Goal: Transaction & Acquisition: Download file/media

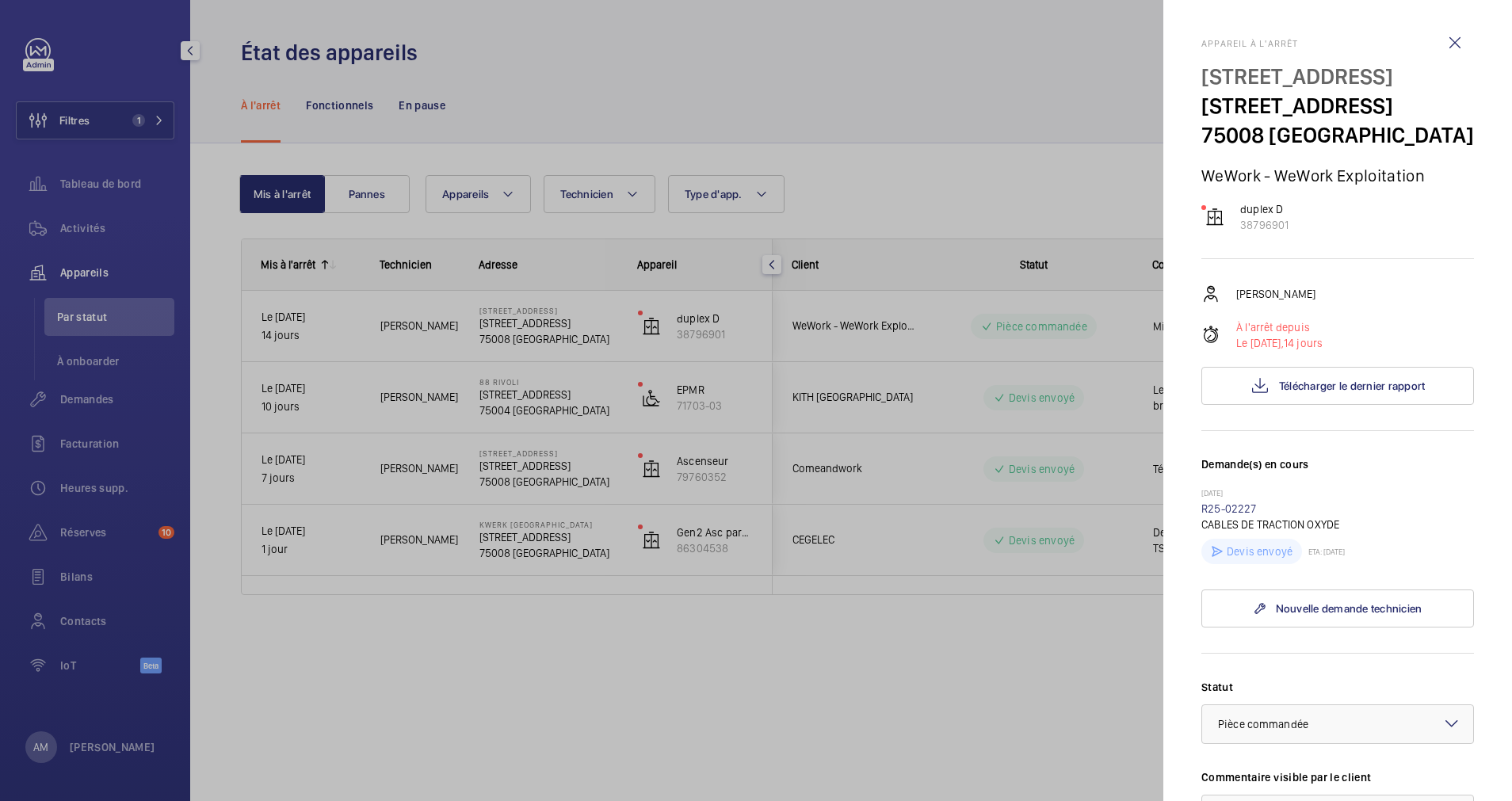
scroll to position [119, 0]
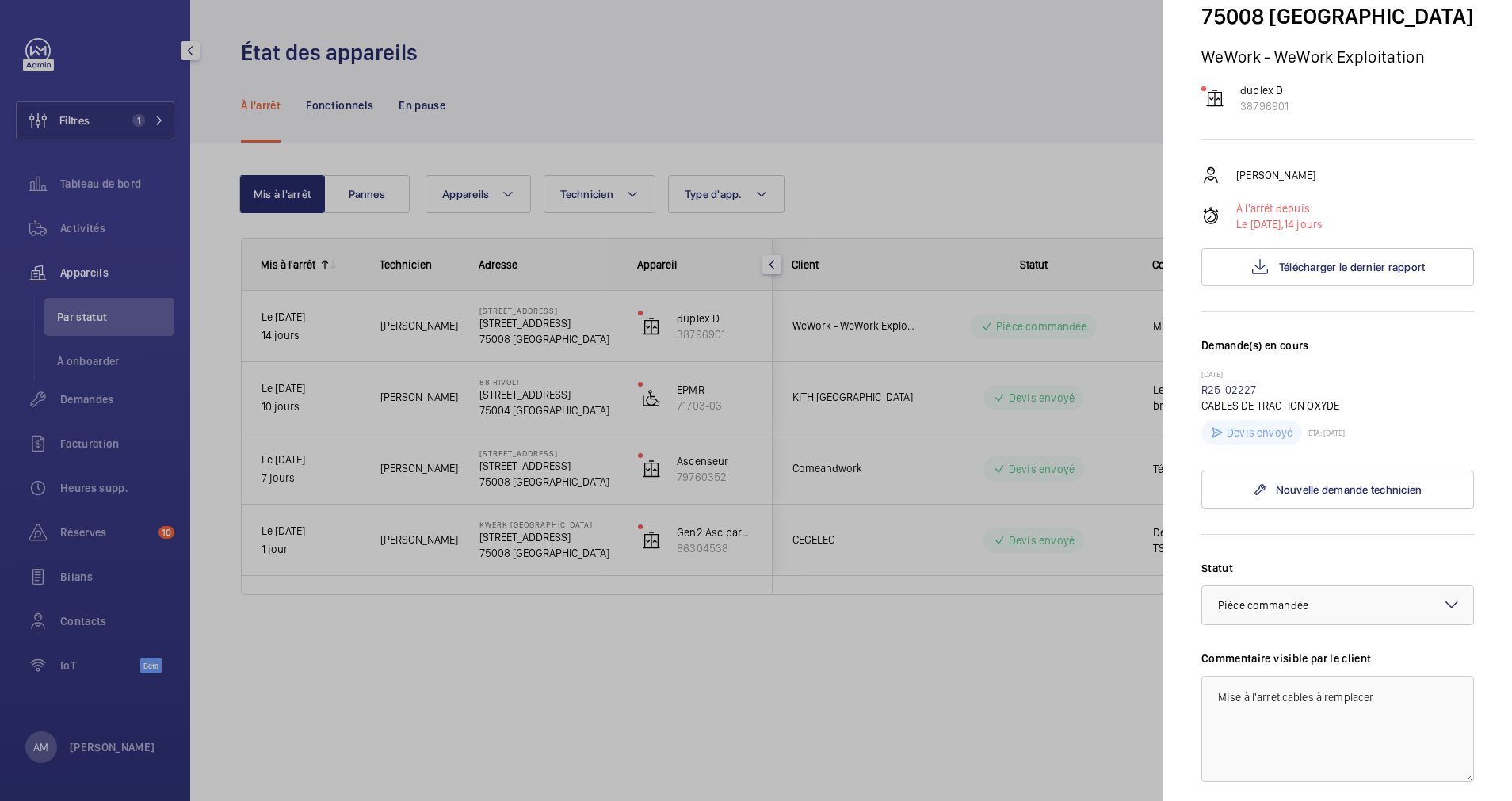
click at [166, 120] on div at bounding box center [756, 400] width 1512 height 801
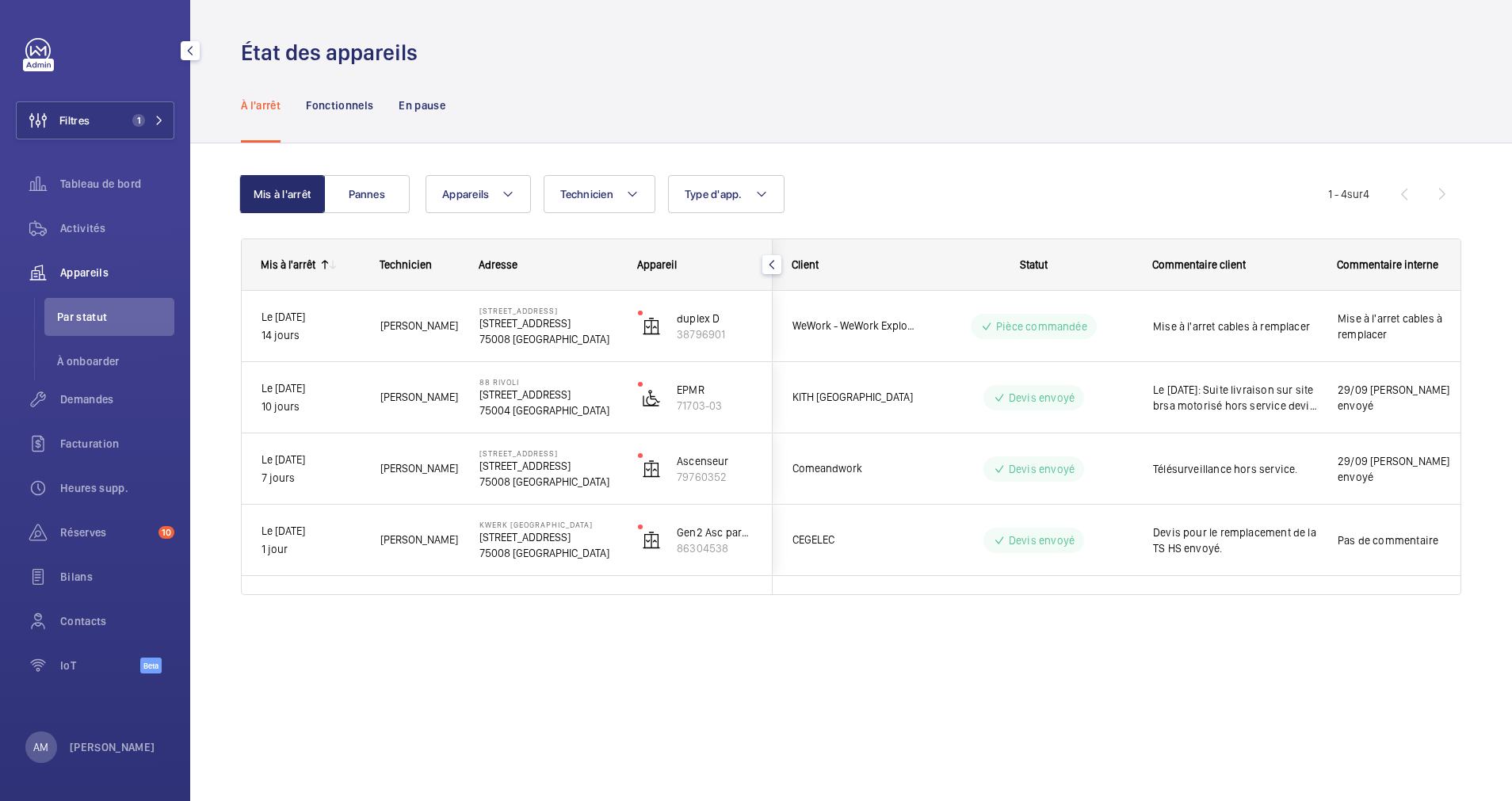
click at [158, 110] on mat-sidenav-container "Filtres 1 Tableau de bord Activités Appareils Par statut À onboarder Demandes F…" at bounding box center [756, 400] width 1512 height 801
click at [157, 110] on button "Filtres 1" at bounding box center [95, 120] width 158 height 38
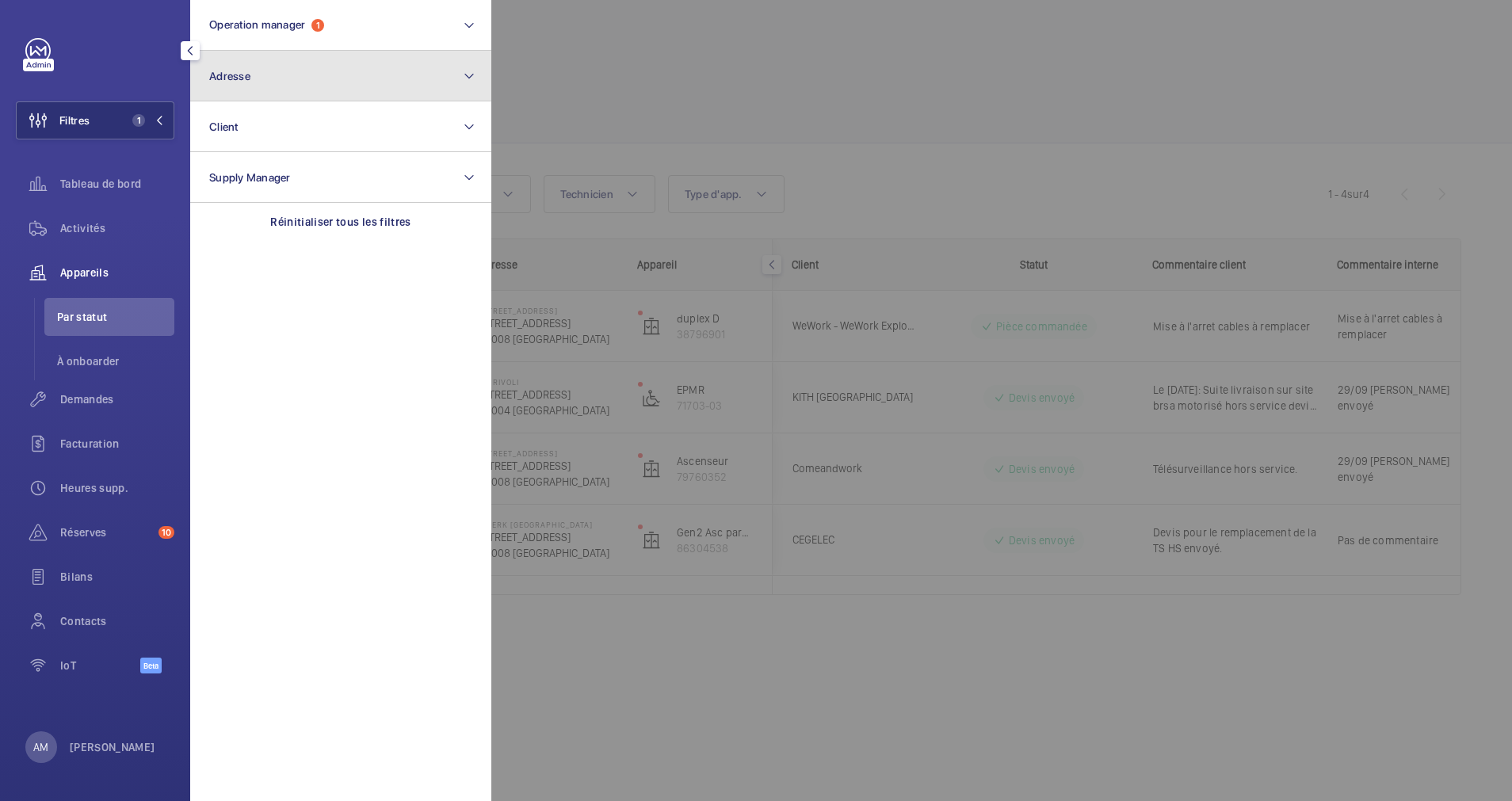
drag, startPoint x: 341, startPoint y: 67, endPoint x: 301, endPoint y: 96, distance: 49.4
click at [341, 68] on button "Adresse" at bounding box center [341, 76] width 301 height 51
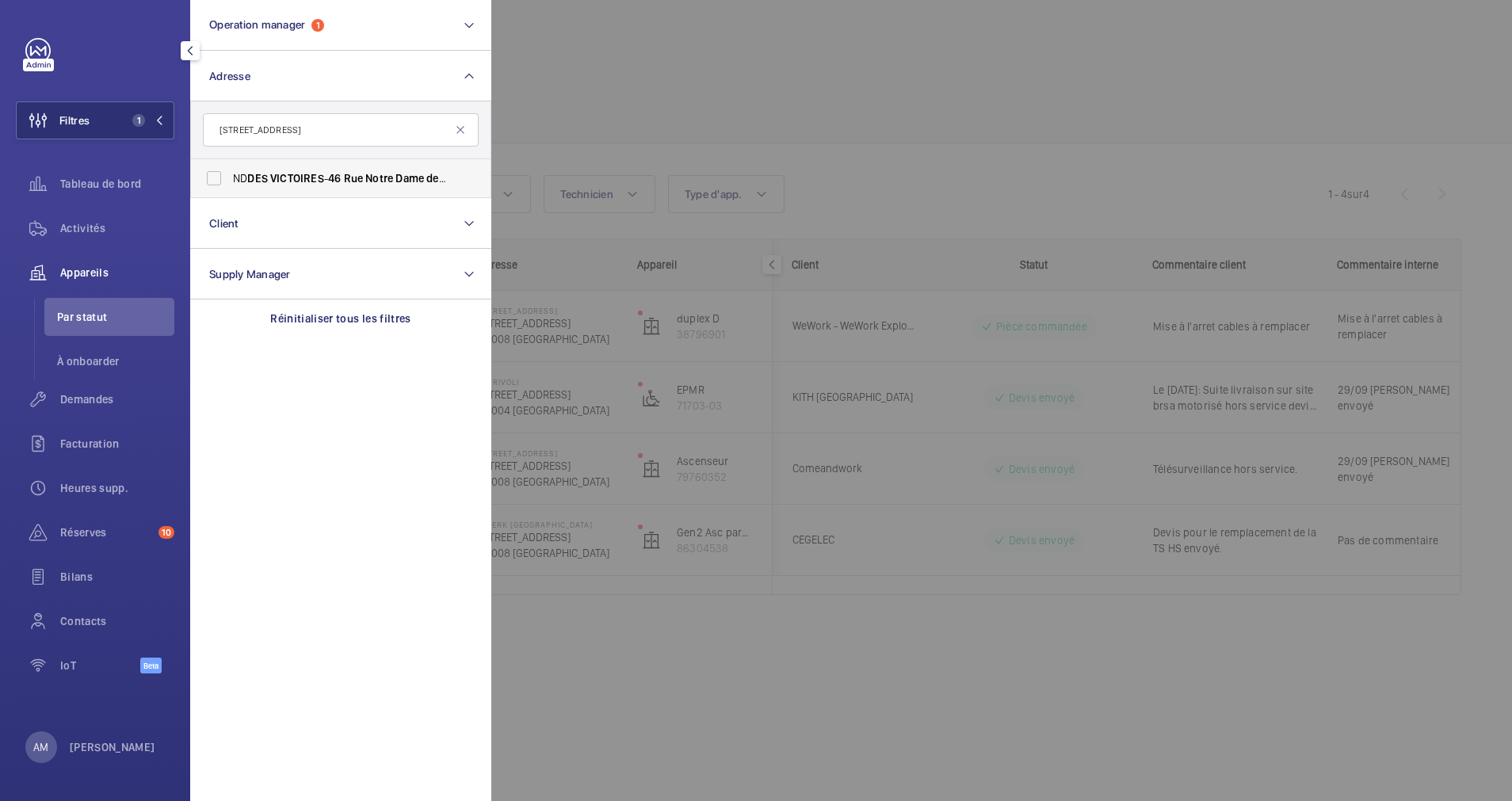
type input "46 Rue Notre Dame des Victoires"
click at [231, 181] on label "ND DES VICTOIRES - 46 Rue Notre Dame des Victoires , 75002 PARIS, PARIS 75002" at bounding box center [329, 177] width 276 height 38
click at [230, 181] on input "ND DES VICTOIRES - 46 Rue Notre Dame des Victoires , 75002 PARIS, PARIS 75002" at bounding box center [214, 178] width 32 height 32
checkbox input "true"
click at [81, 562] on div "Bilans" at bounding box center [95, 577] width 158 height 38
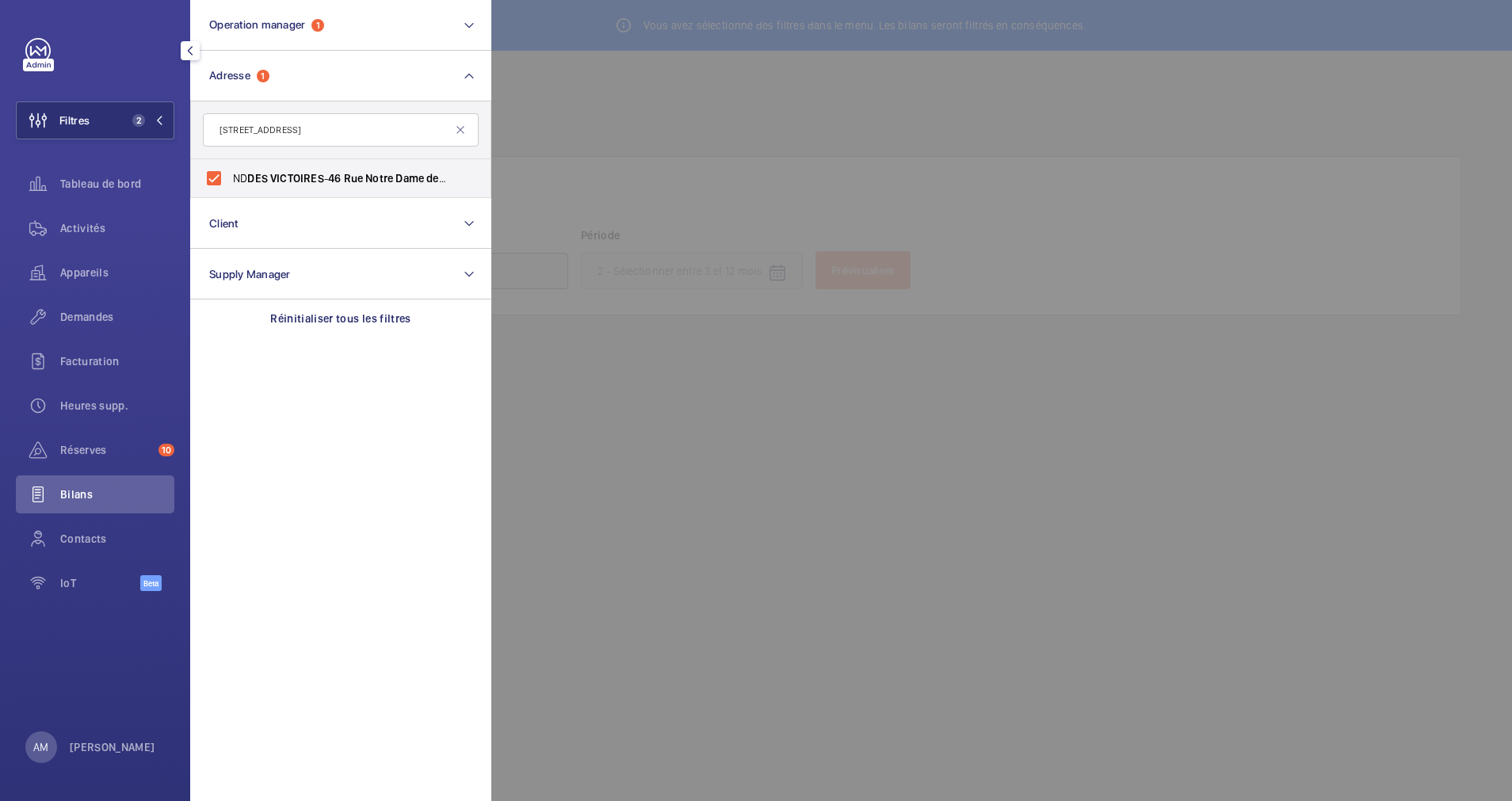
click at [625, 93] on div at bounding box center [1247, 400] width 1512 height 801
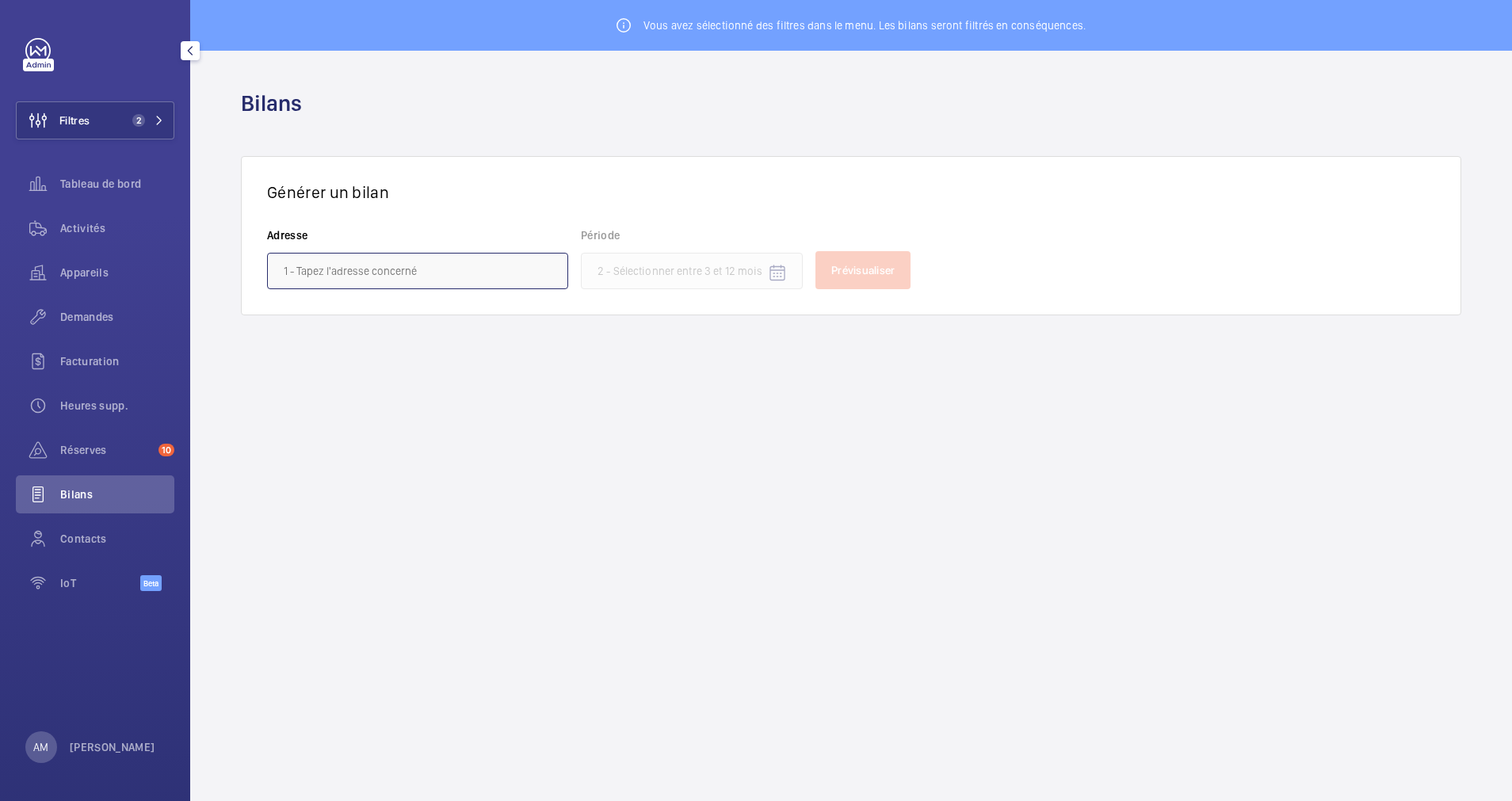
click at [370, 270] on input "text" at bounding box center [418, 271] width 301 height 37
paste input "46 Rue Notre Dame des Victoires"
type input "46 Rue Notre Dame des Victoires"
click at [153, 105] on button "Filtres 2" at bounding box center [95, 120] width 158 height 38
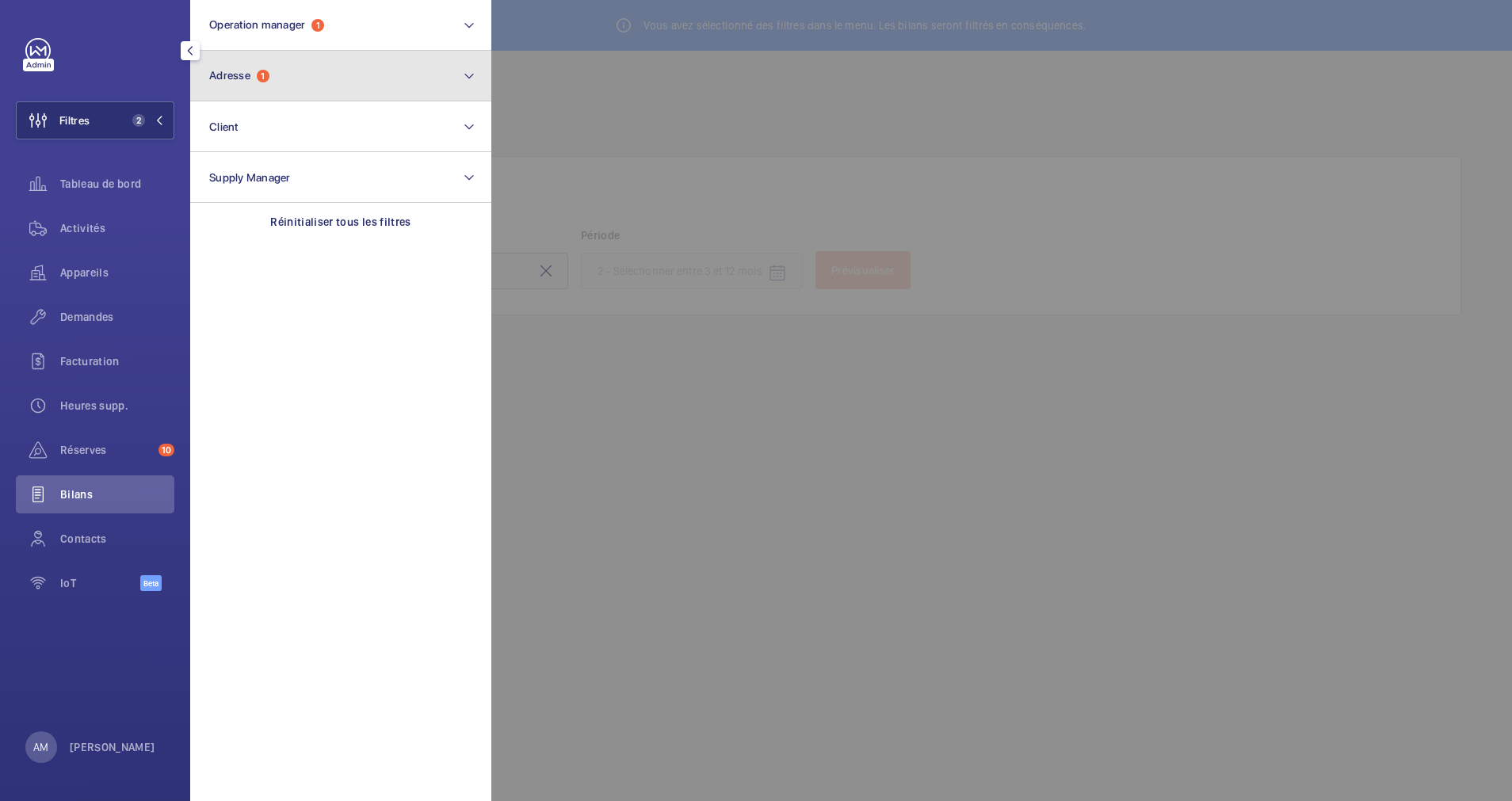
click at [281, 85] on button "Adresse 1" at bounding box center [341, 76] width 301 height 51
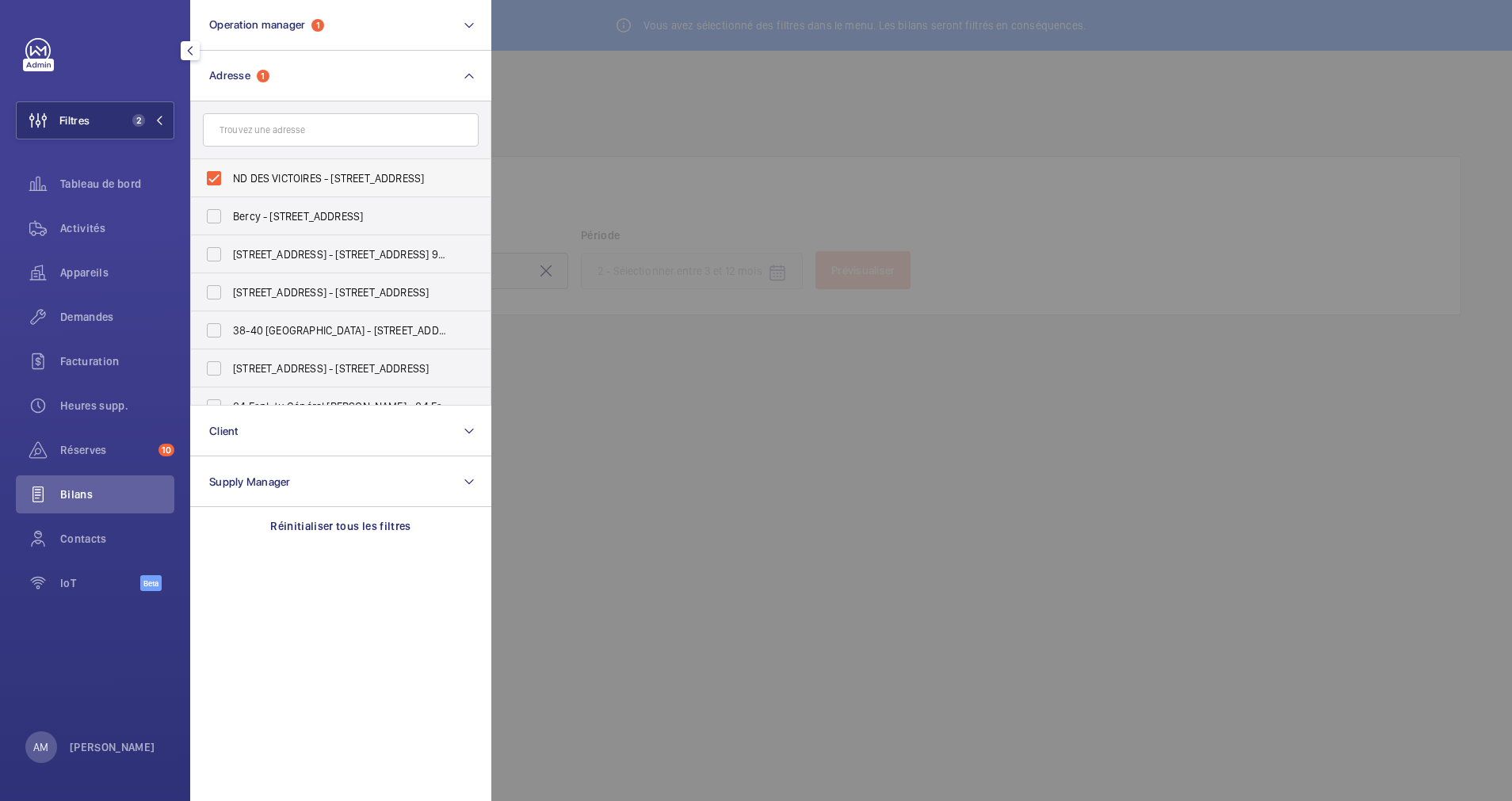
drag, startPoint x: 334, startPoint y: 178, endPoint x: 418, endPoint y: 176, distance: 84.0
click at [418, 176] on span "ND DES VICTOIRES - 46 Rue Notre Dame des Victoires, 75002 PARIS, PARIS 75002" at bounding box center [341, 178] width 218 height 16
drag, startPoint x: 418, startPoint y: 176, endPoint x: 406, endPoint y: 173, distance: 12.4
copy span "46 Rue Notre Dam"
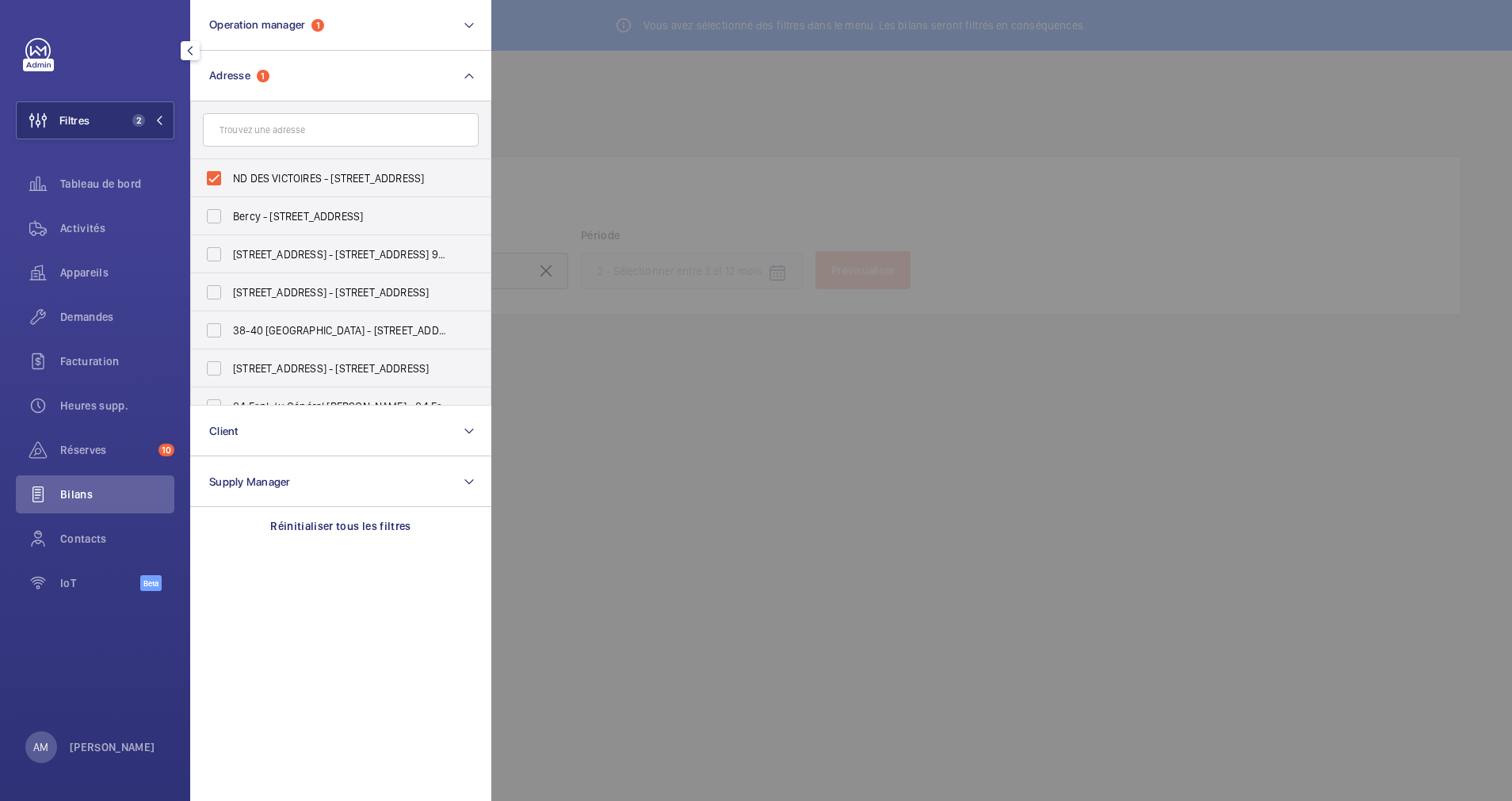
click at [616, 169] on div at bounding box center [1247, 400] width 1512 height 801
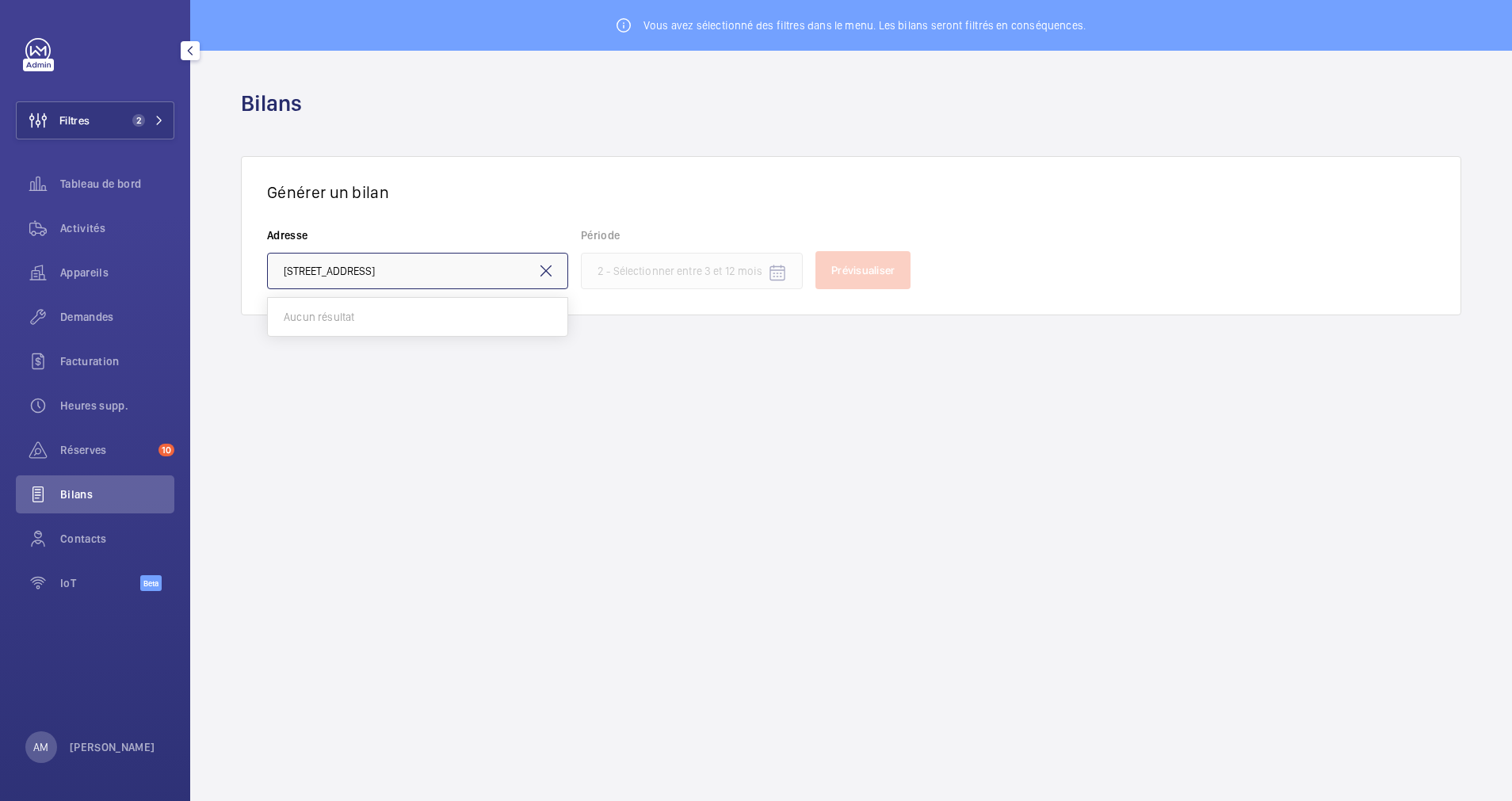
click at [463, 265] on input "46 Rue Notre Dame des Victoires" at bounding box center [418, 271] width 301 height 37
click at [544, 273] on mat-icon at bounding box center [546, 271] width 19 height 19
paste input "46 Rue Notre Dam"
type input "46 Rue Notre Dam"
click at [151, 117] on span "2" at bounding box center [145, 120] width 38 height 13
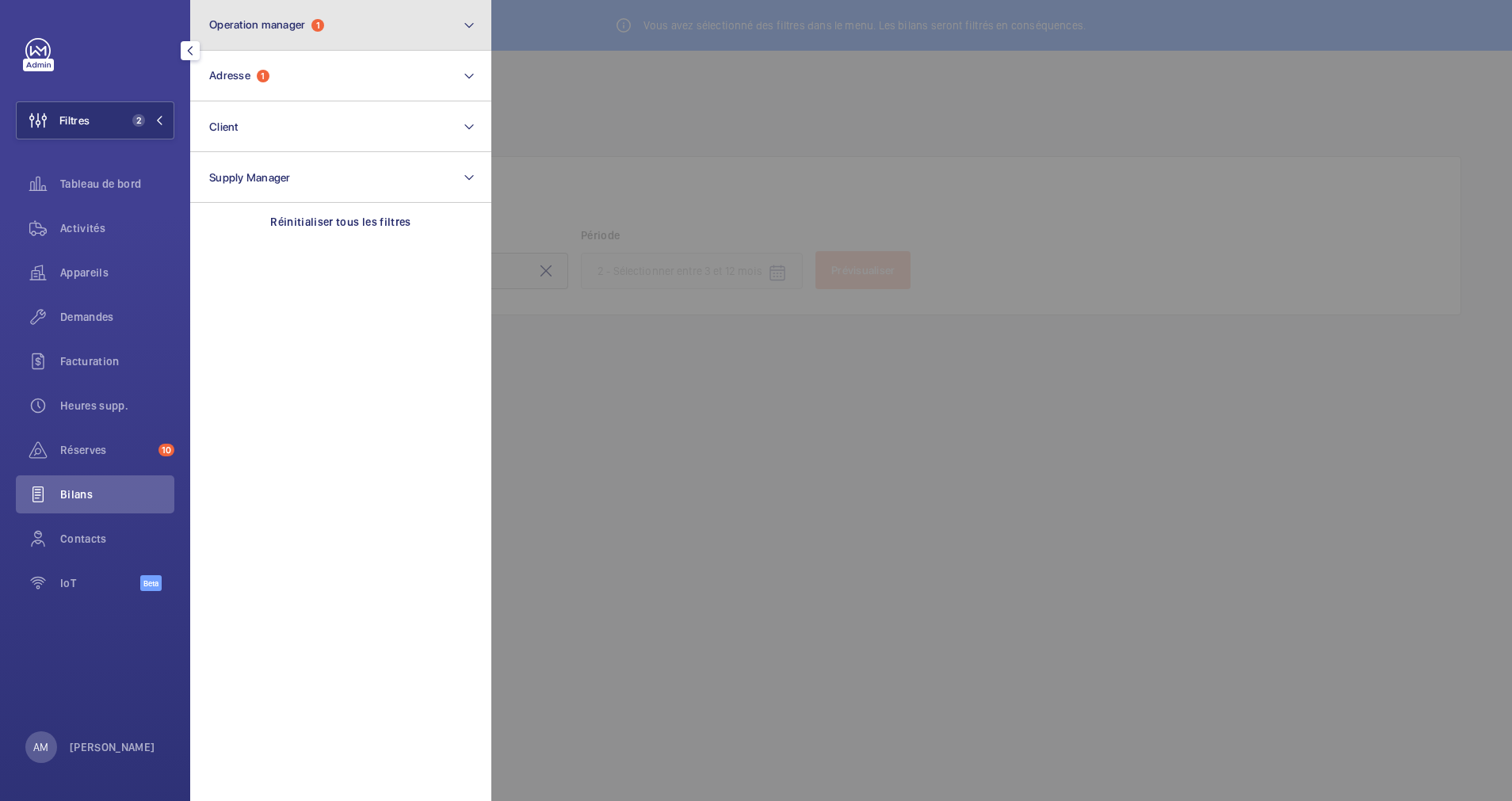
click at [320, 42] on button "Operation manager 1" at bounding box center [341, 25] width 301 height 51
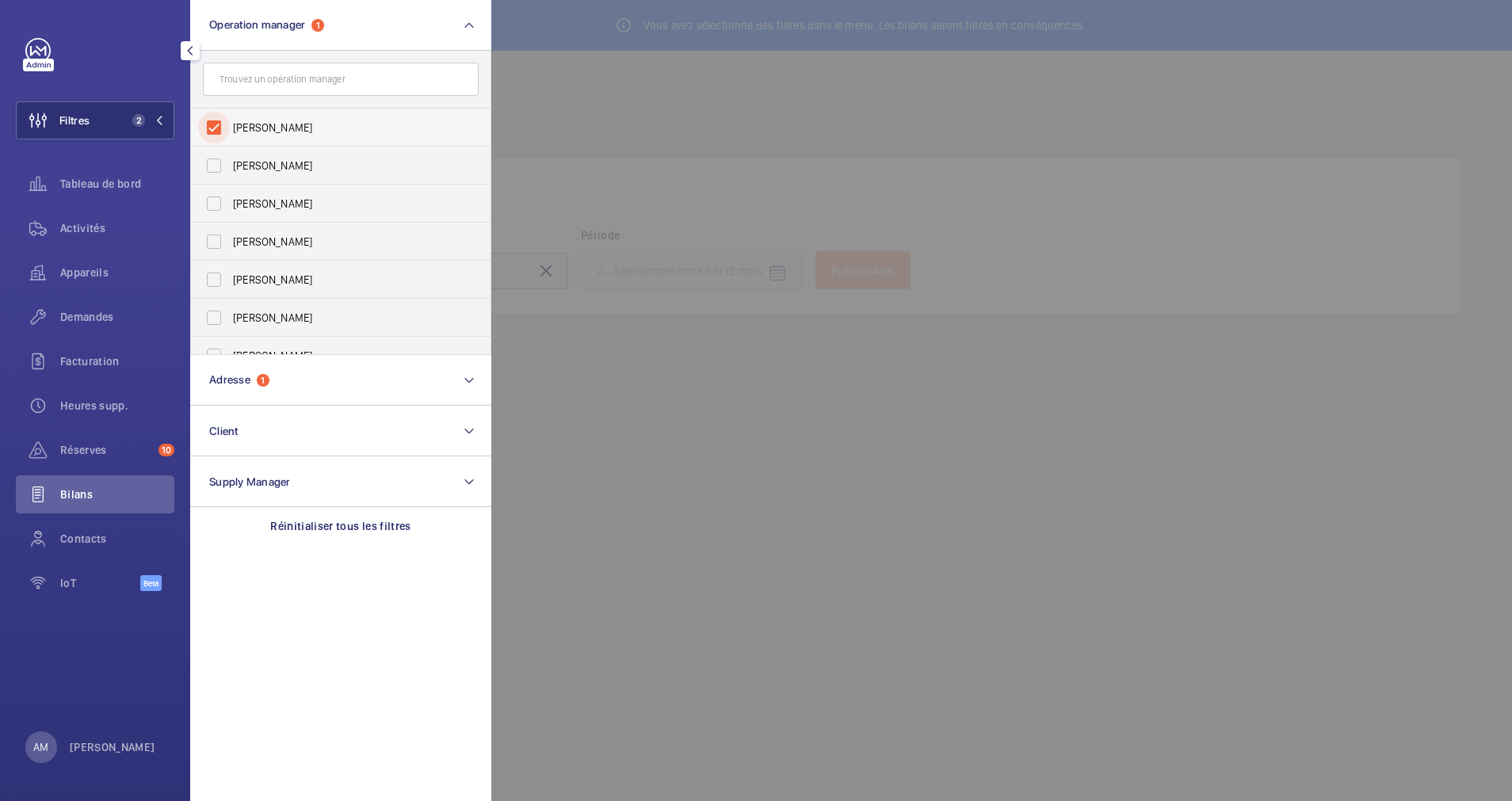
click at [212, 126] on input "[PERSON_NAME]" at bounding box center [214, 128] width 32 height 32
checkbox input "false"
click at [557, 112] on div at bounding box center [1247, 400] width 1512 height 801
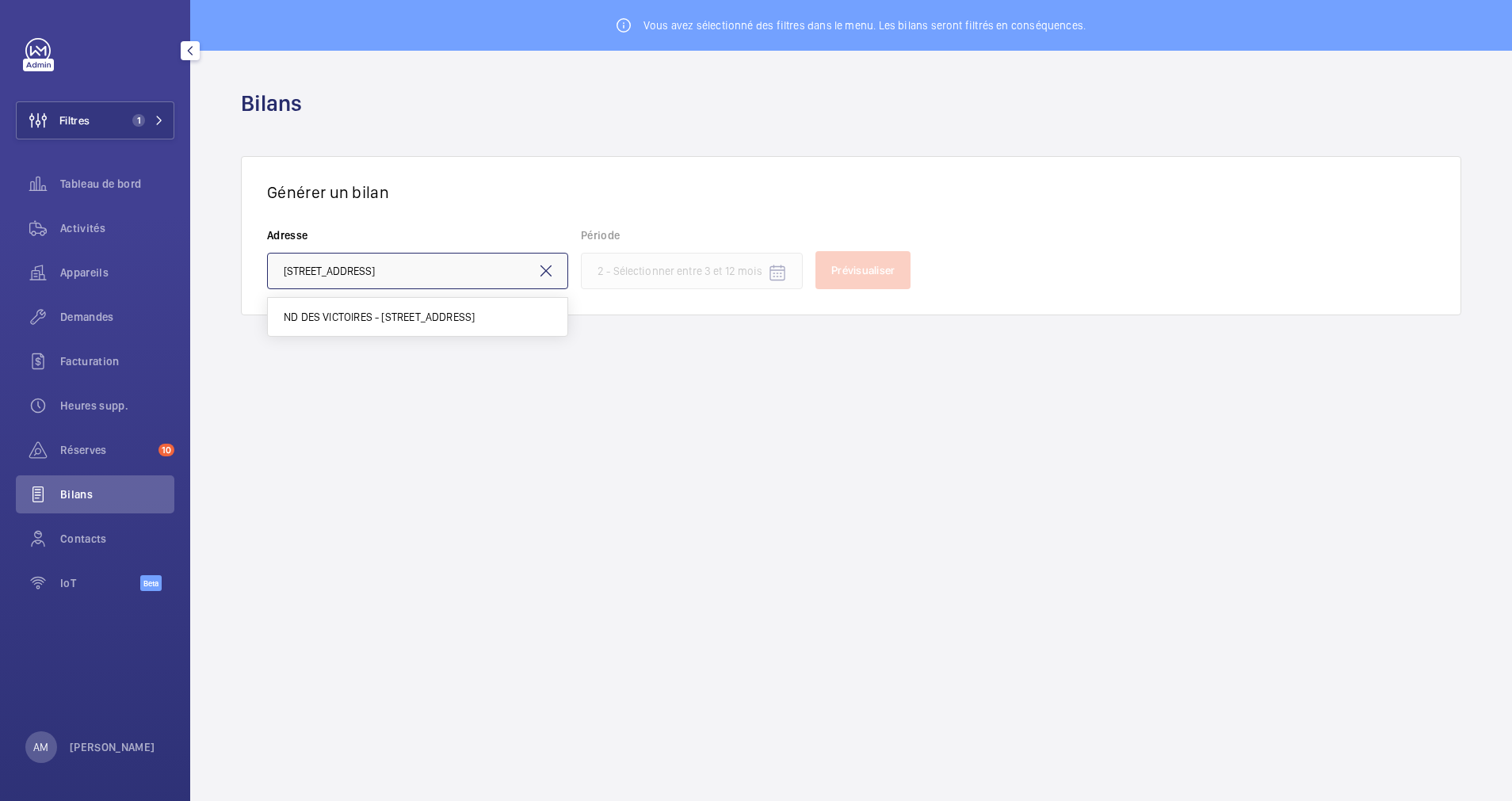
click at [433, 270] on input "46 Rue Notre Dam" at bounding box center [418, 271] width 301 height 37
drag, startPoint x: 411, startPoint y: 314, endPoint x: 450, endPoint y: 309, distance: 39.3
click at [411, 316] on span "ND DES VICTOIRES - 46 Rue Notre Dame des Victoires, 75002 PARIS, PARIS 75002" at bounding box center [379, 316] width 191 height 16
type input "ND DES VICTOIRES - 46 Rue Notre Dame des Victoires, 75002 PARIS, PARIS 75002"
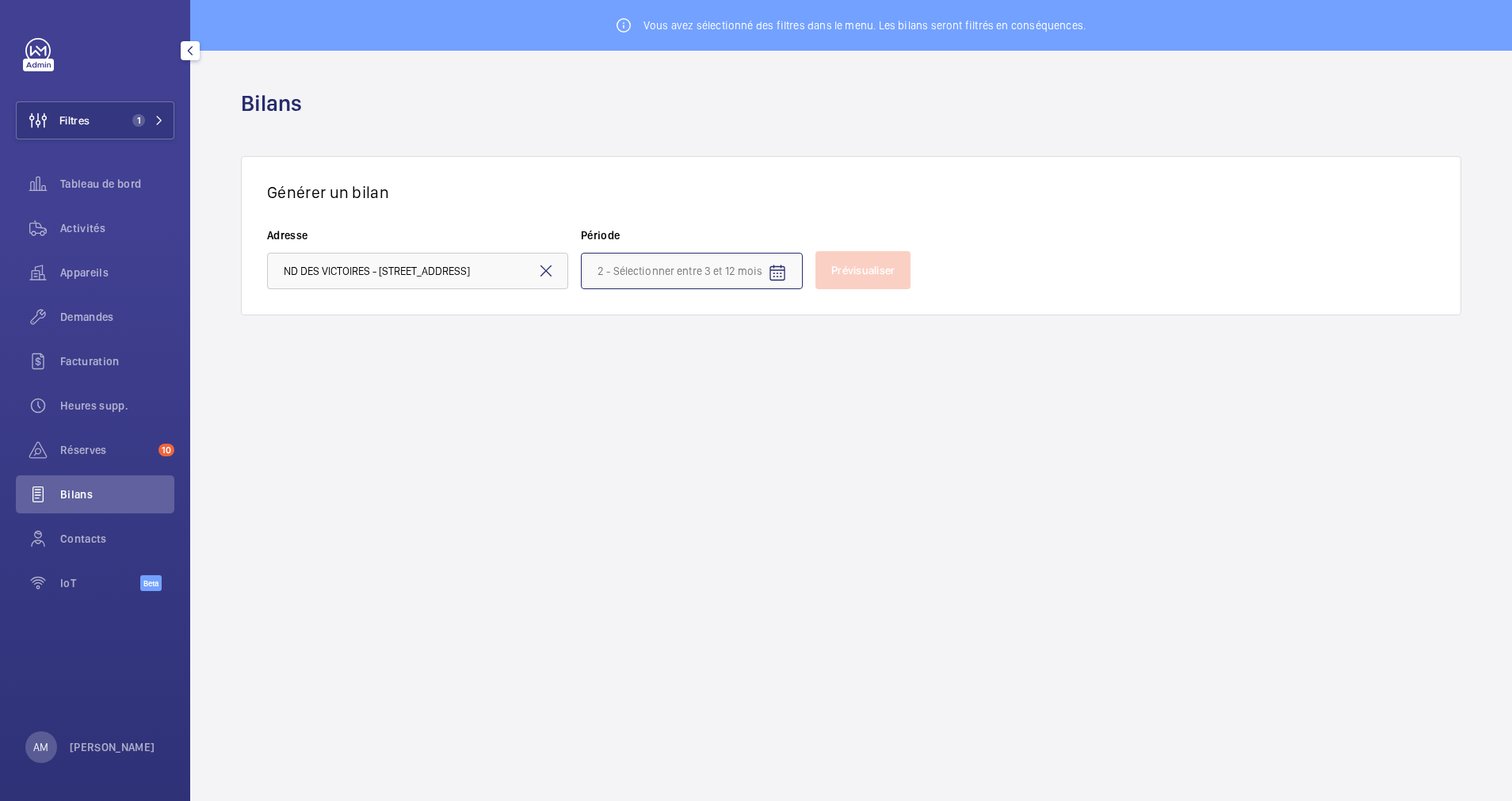
click at [652, 276] on input at bounding box center [691, 271] width 222 height 37
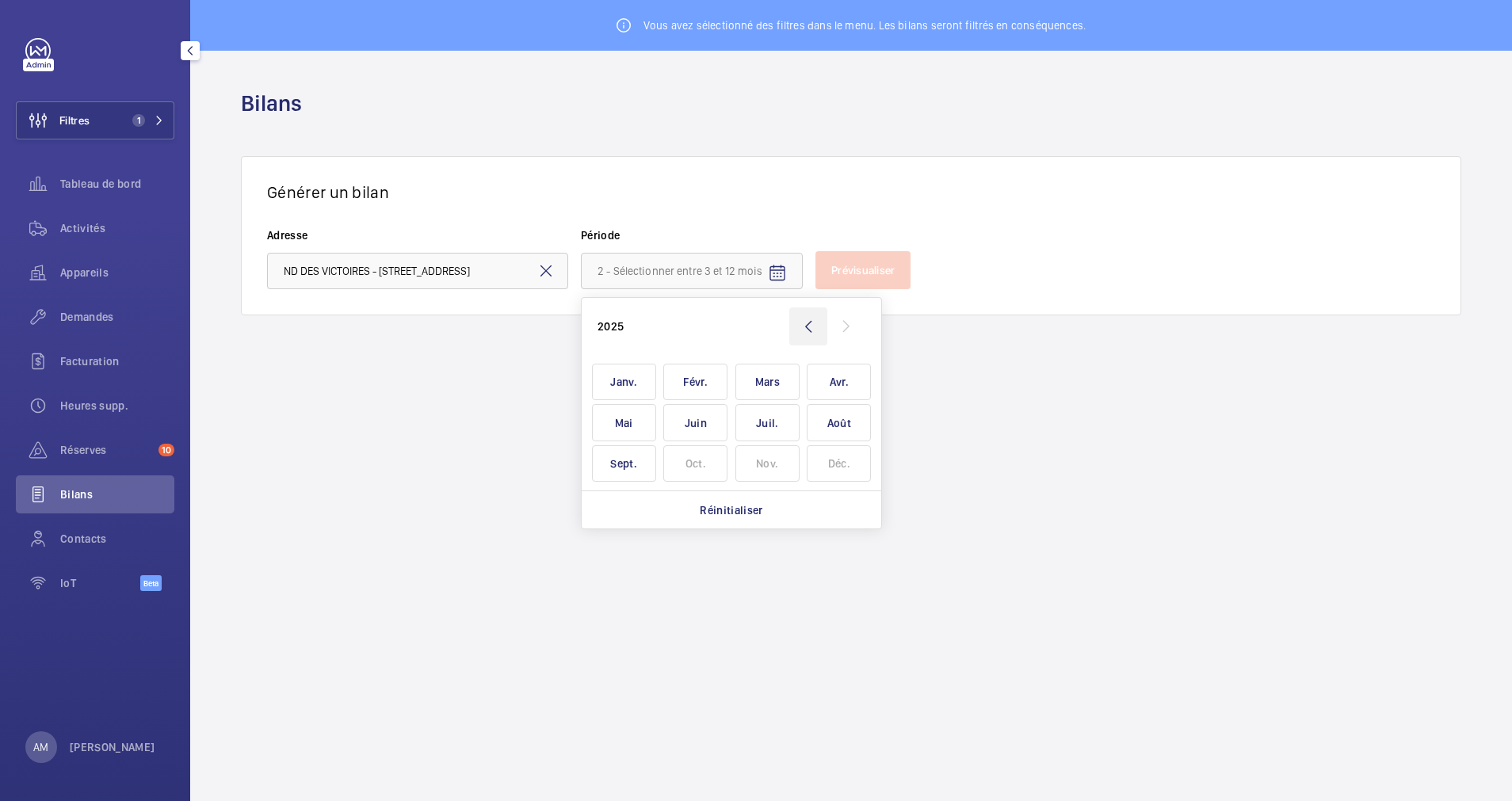
click at [808, 317] on wm-front-icon-button at bounding box center [807, 326] width 38 height 38
click at [628, 383] on span "Janv." at bounding box center [623, 383] width 64 height 38
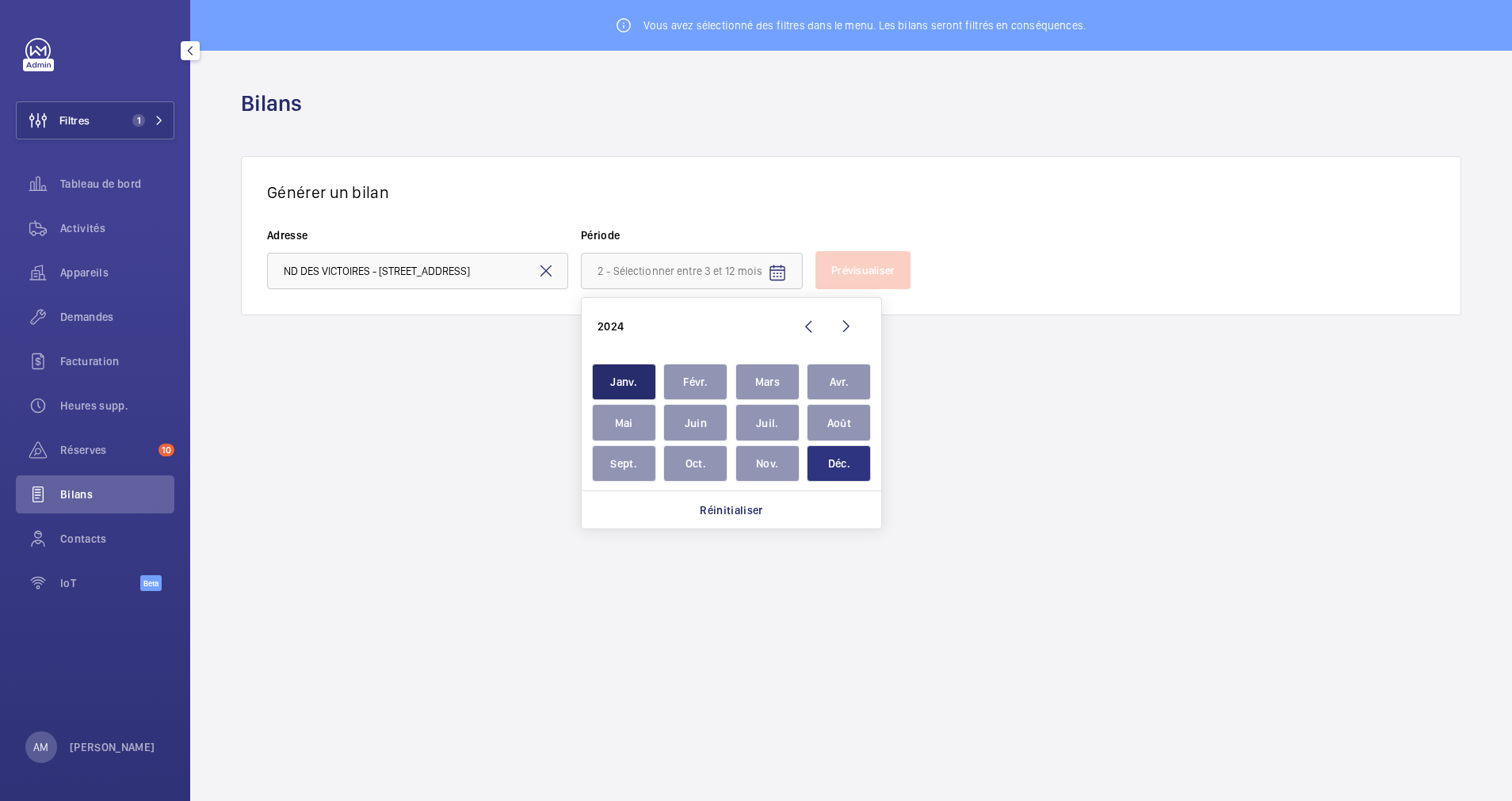
click at [823, 461] on span "Déc." at bounding box center [838, 464] width 64 height 38
type input "janvier 2024 - décembre 2024"
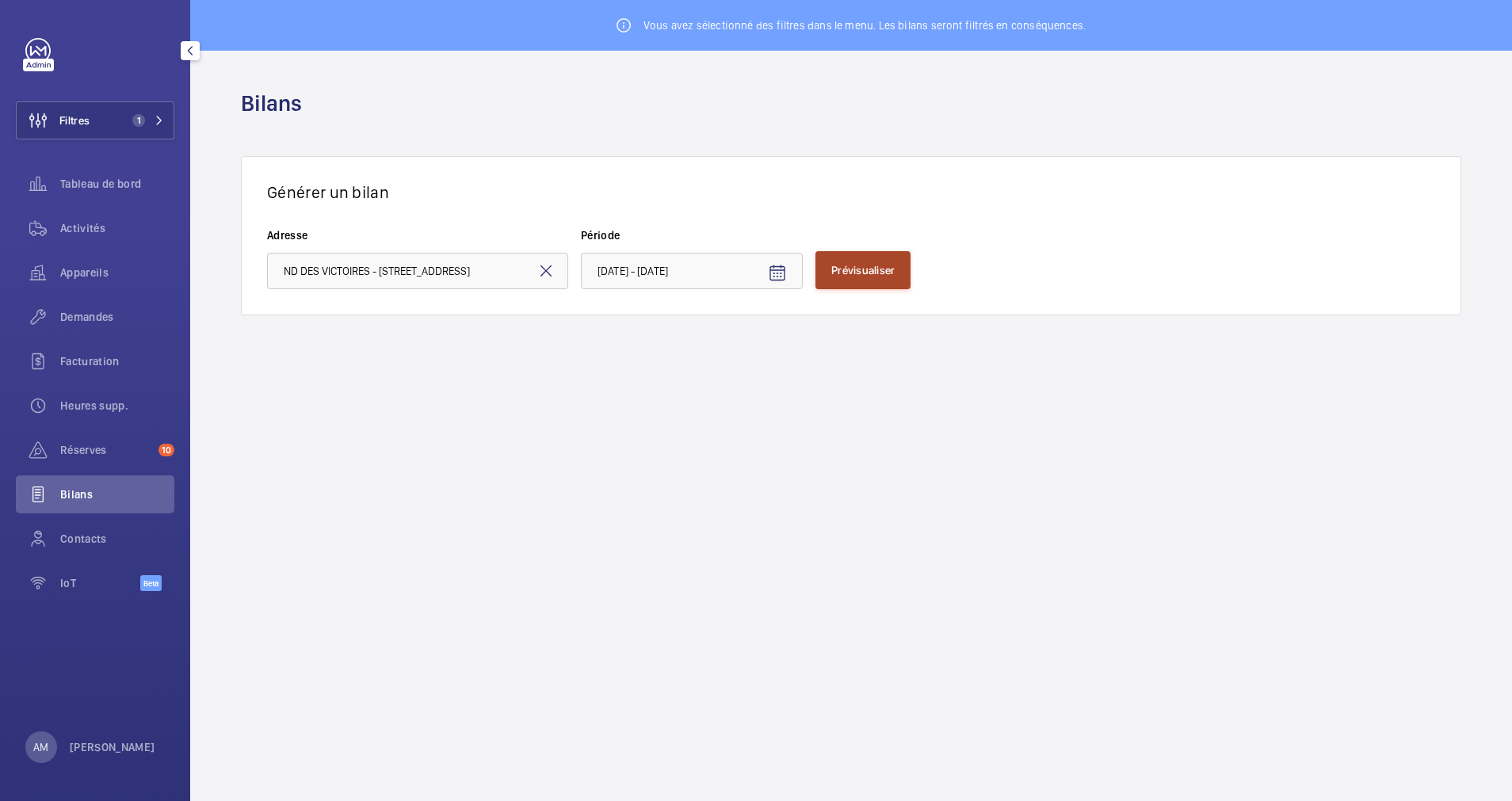
click at [853, 272] on span "Prévisualiser" at bounding box center [863, 270] width 64 height 13
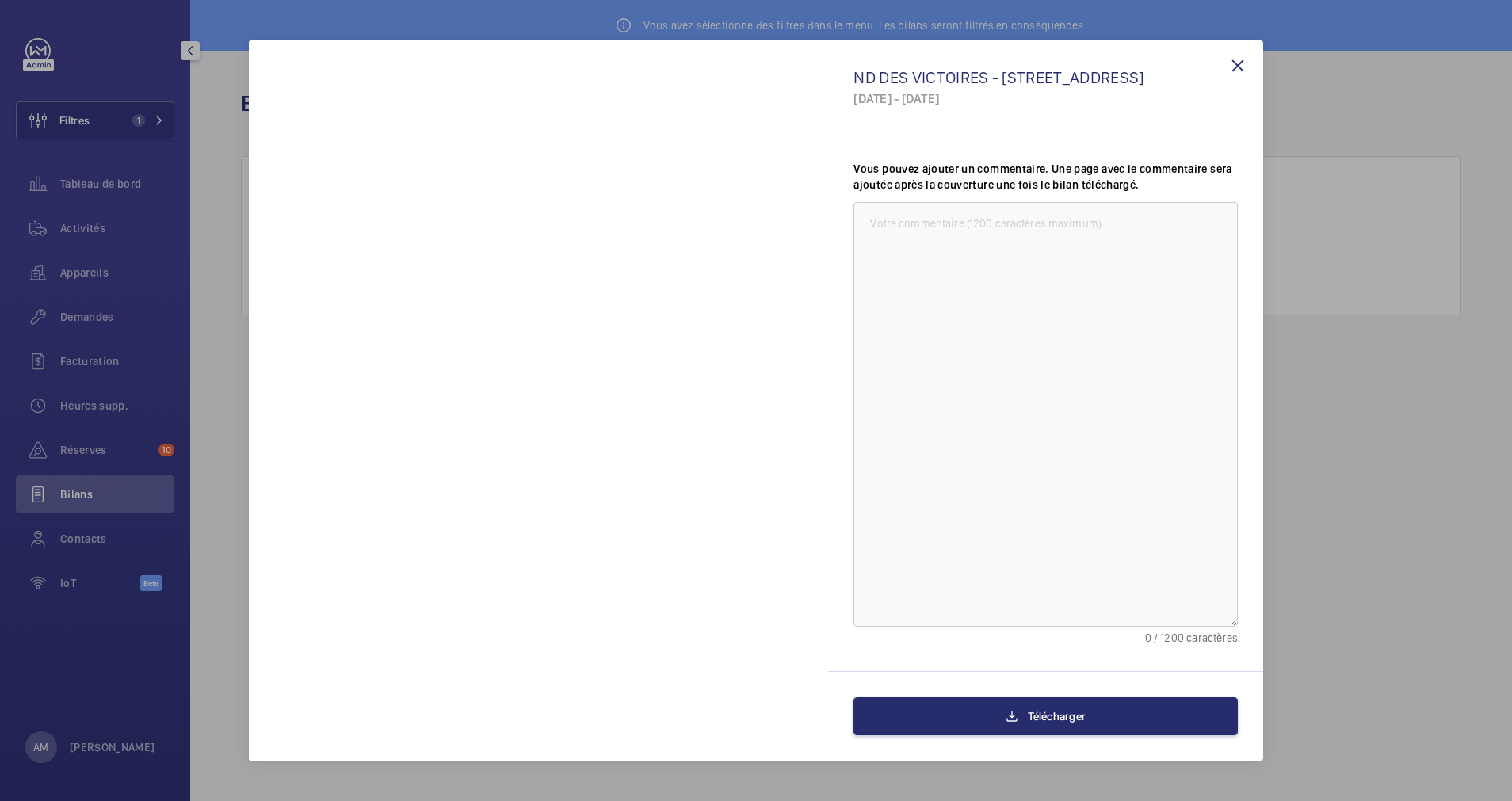
click at [959, 239] on textarea at bounding box center [1045, 414] width 384 height 426
click at [926, 223] on textarea "Bilan du 1ER Janvier" at bounding box center [1045, 414] width 384 height 426
click at [988, 227] on textarea "Bilan du 1 Janvier" at bounding box center [1045, 414] width 384 height 426
type textarea "Bilan du 1 Janvier au 31 Décembre."
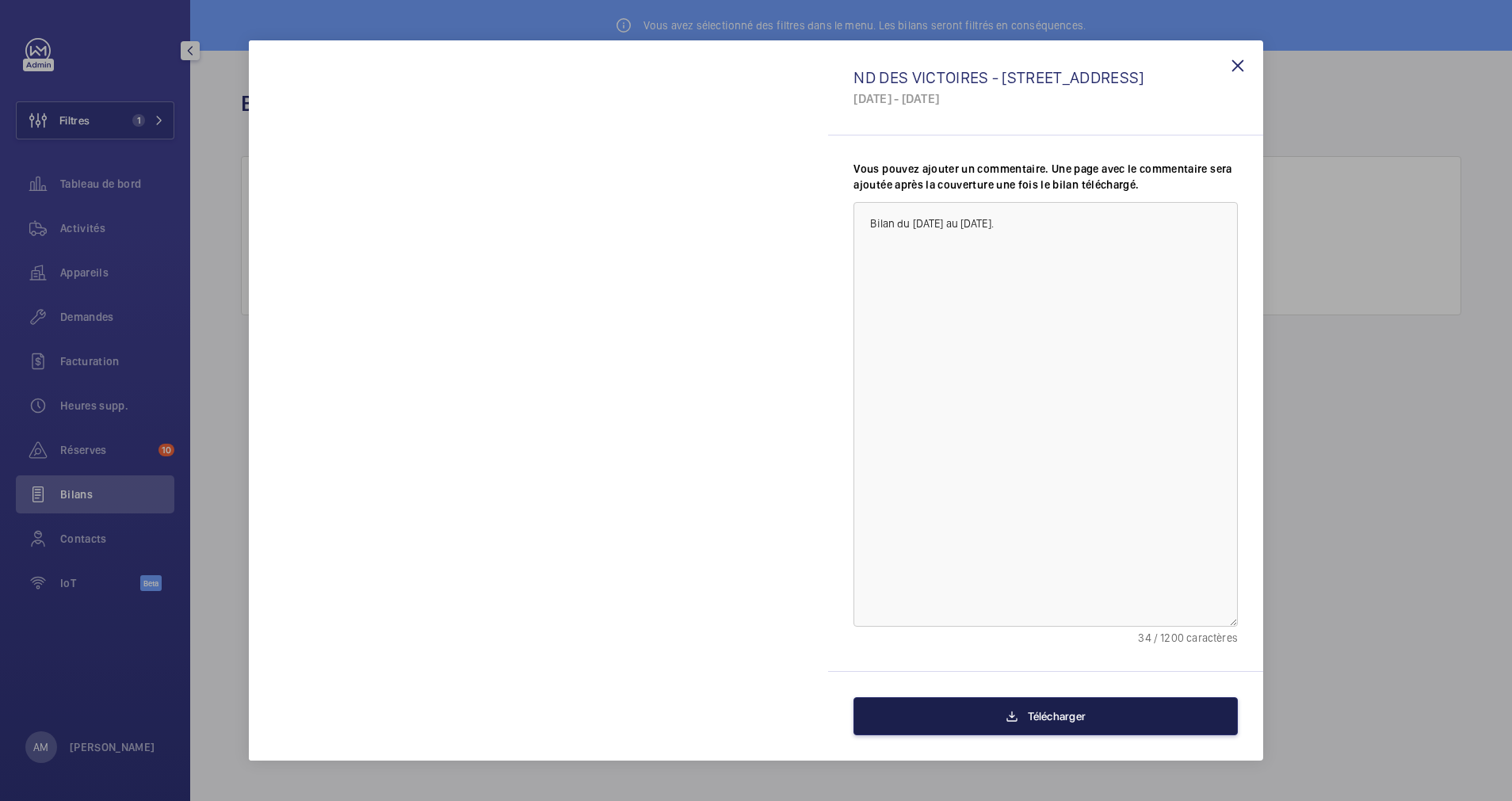
click at [1047, 724] on button "Télécharger" at bounding box center [1045, 716] width 384 height 38
